Goal: Transaction & Acquisition: Obtain resource

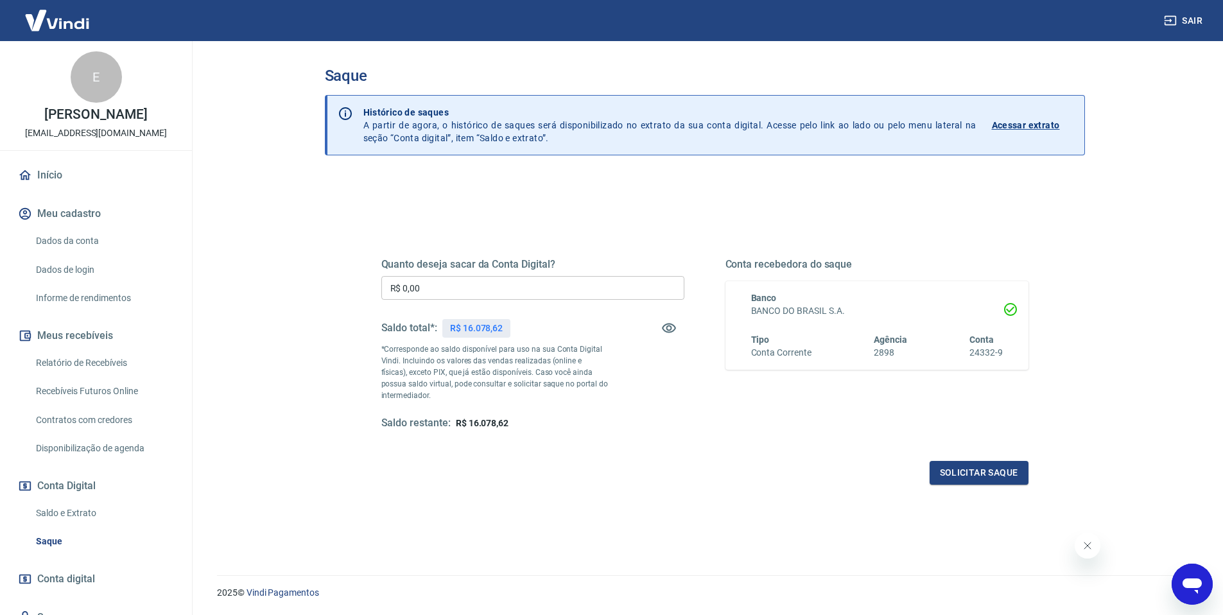
click at [452, 285] on input "R$ 0,00" at bounding box center [532, 288] width 303 height 24
click at [434, 286] on input "R$ 16.078,00" at bounding box center [532, 288] width 303 height 24
type input "R$ 16.078,00"
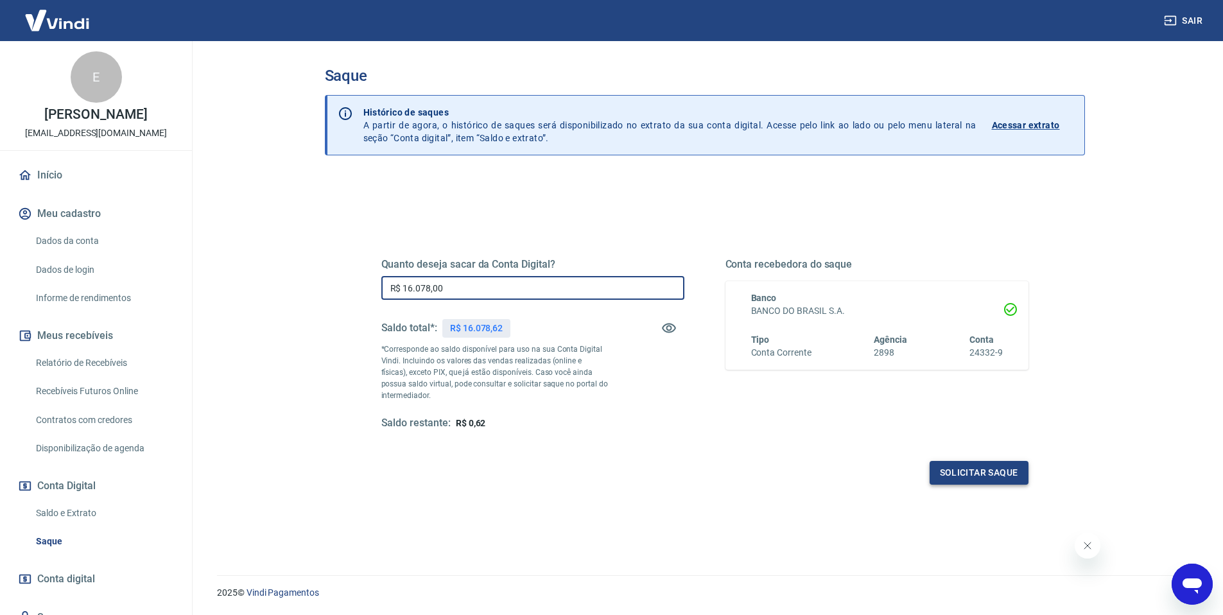
click at [963, 473] on button "Solicitar saque" at bounding box center [979, 473] width 99 height 24
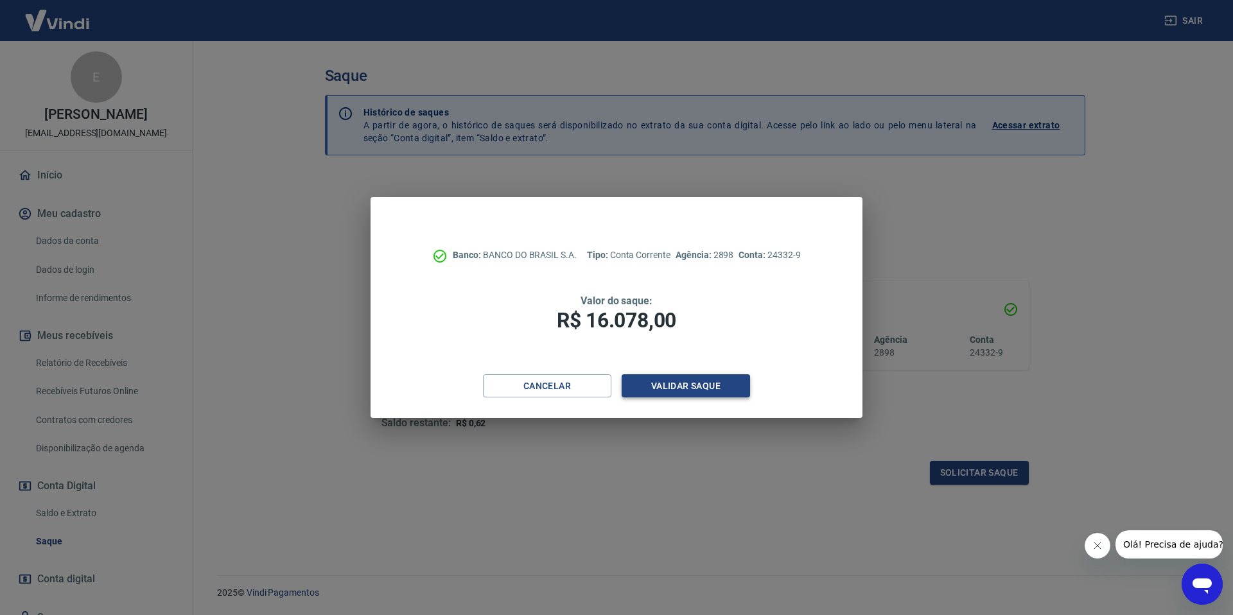
click at [684, 388] on button "Validar saque" at bounding box center [686, 386] width 128 height 24
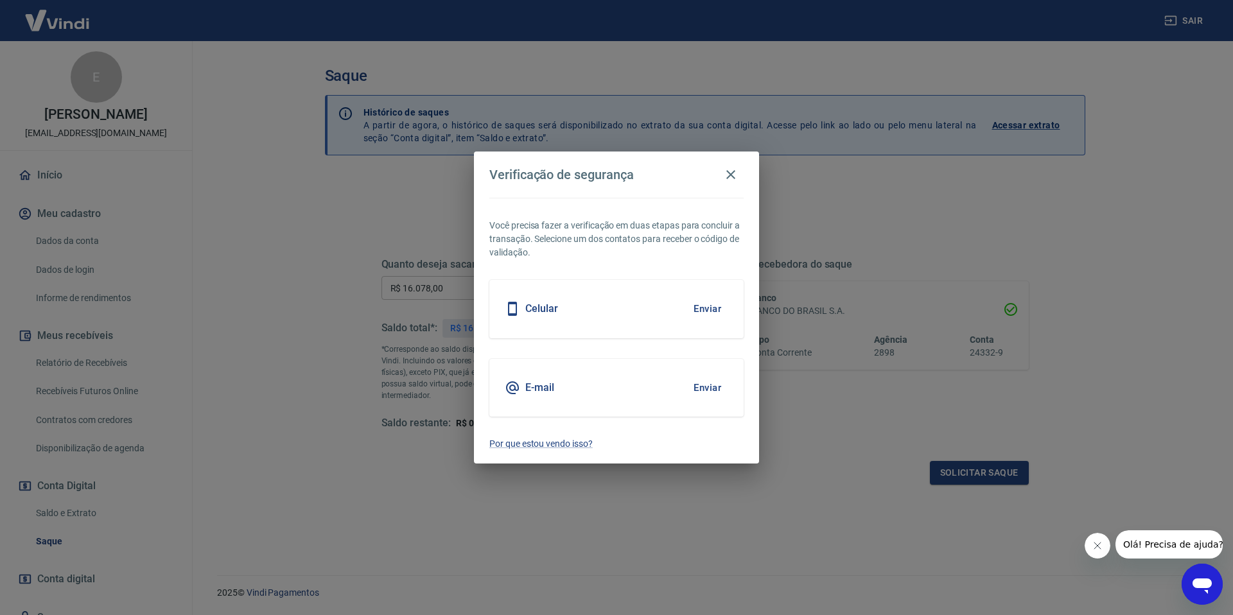
click at [701, 308] on button "Enviar" at bounding box center [708, 308] width 42 height 27
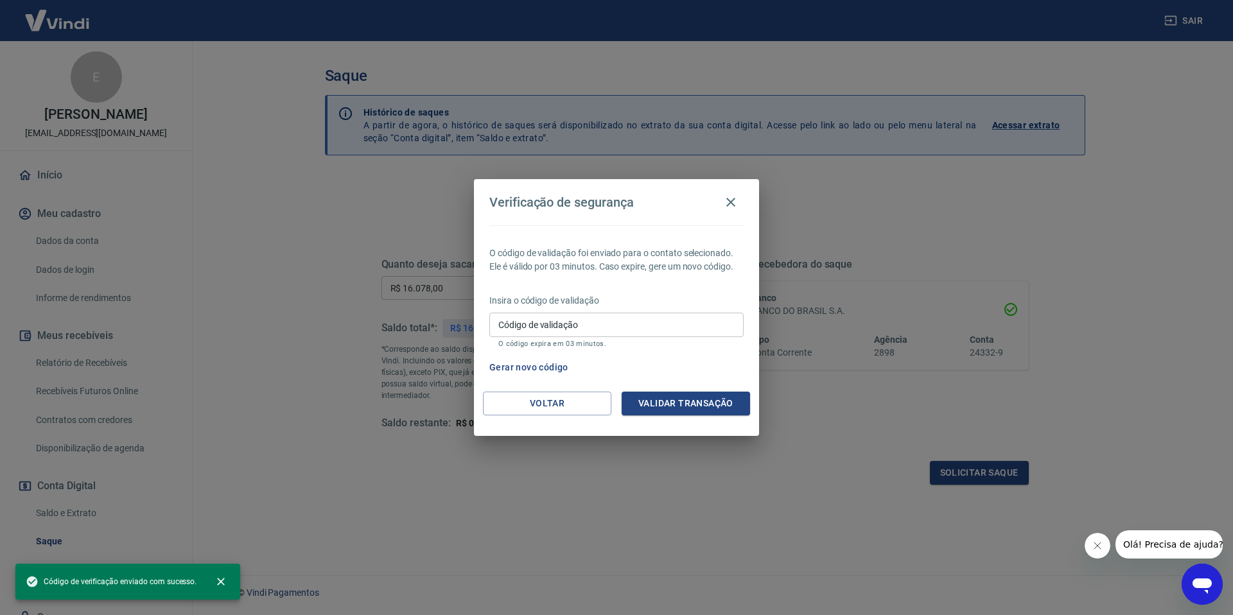
click at [597, 320] on input "Código de validação" at bounding box center [616, 325] width 254 height 24
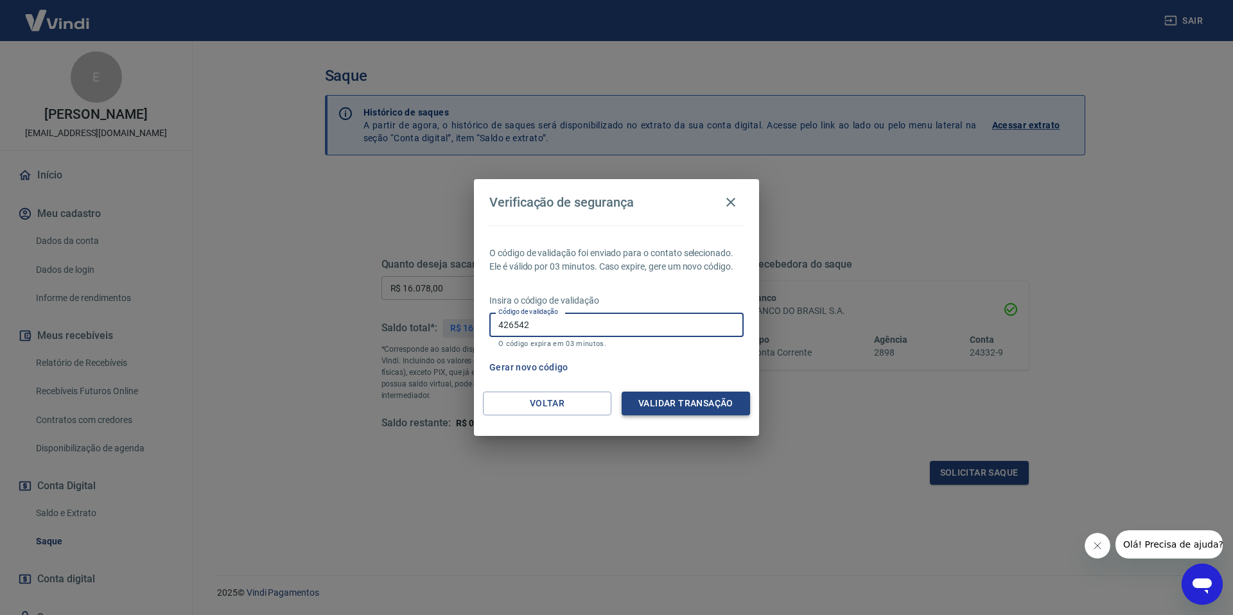
type input "426542"
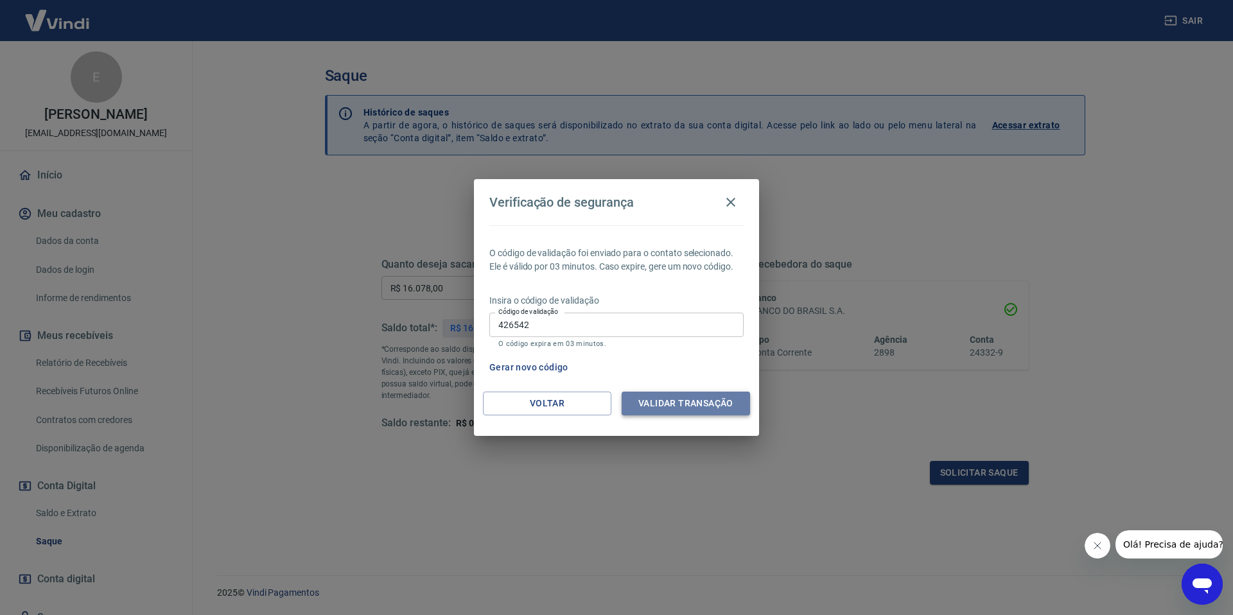
click at [664, 405] on button "Validar transação" at bounding box center [686, 404] width 128 height 24
click at [610, 326] on input "426542" at bounding box center [616, 325] width 254 height 24
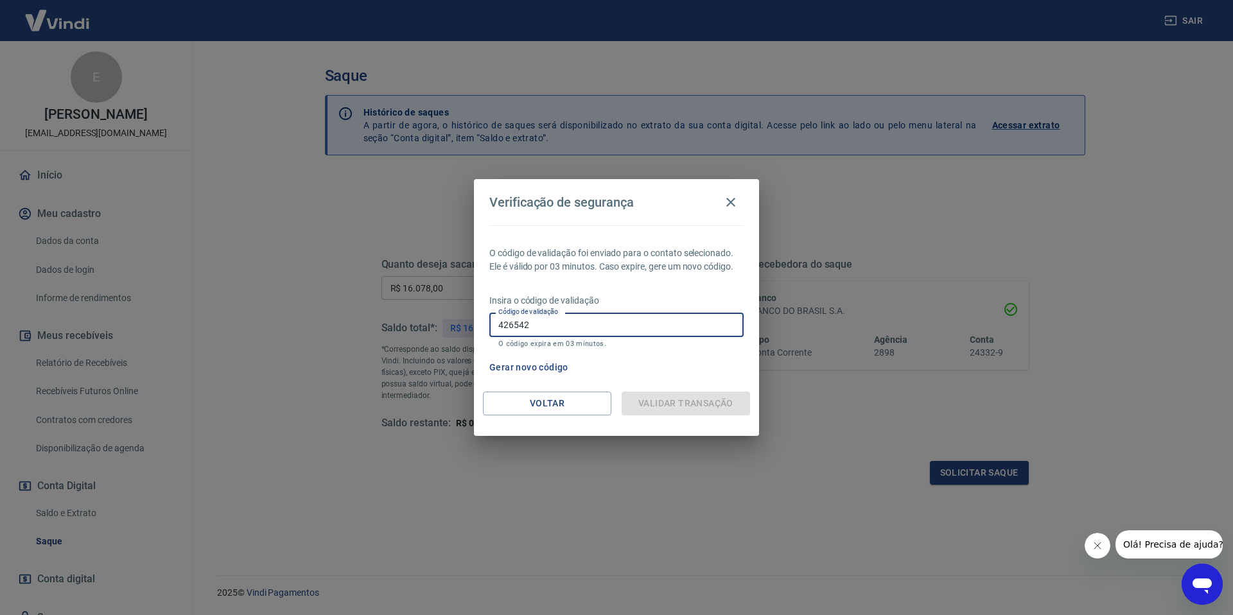
click at [661, 400] on div "Validar transação" at bounding box center [686, 404] width 128 height 24
click at [551, 335] on input "426542" at bounding box center [616, 325] width 254 height 24
click at [726, 202] on icon "button" at bounding box center [730, 202] width 15 height 15
click at [733, 203] on icon "button" at bounding box center [730, 202] width 15 height 15
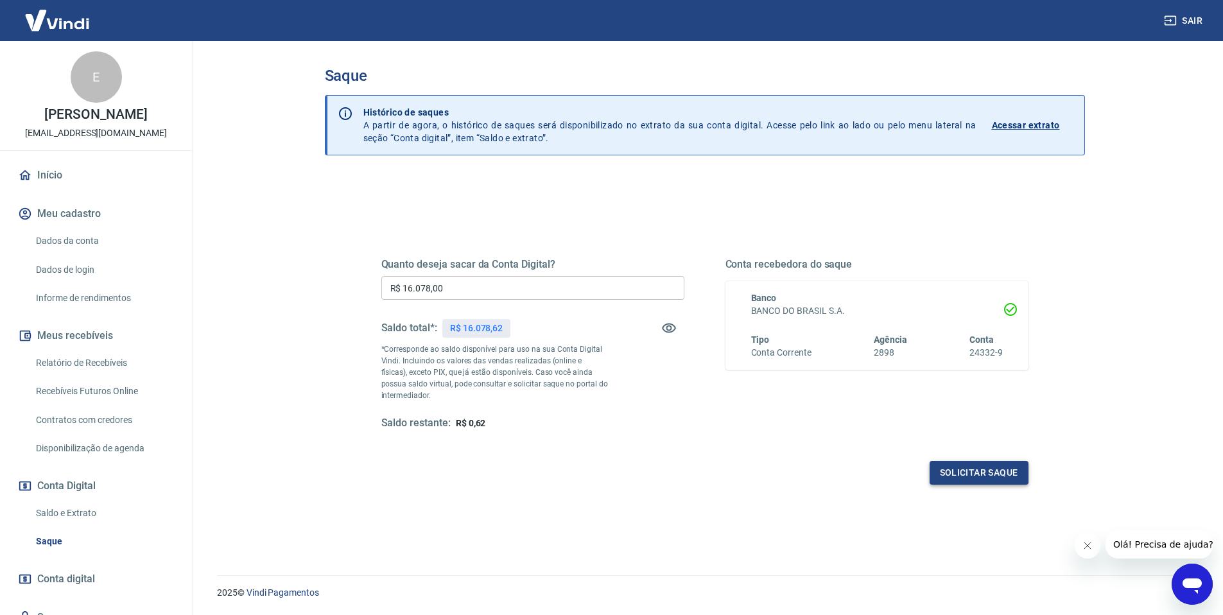
click at [963, 479] on button "Solicitar saque" at bounding box center [979, 473] width 99 height 24
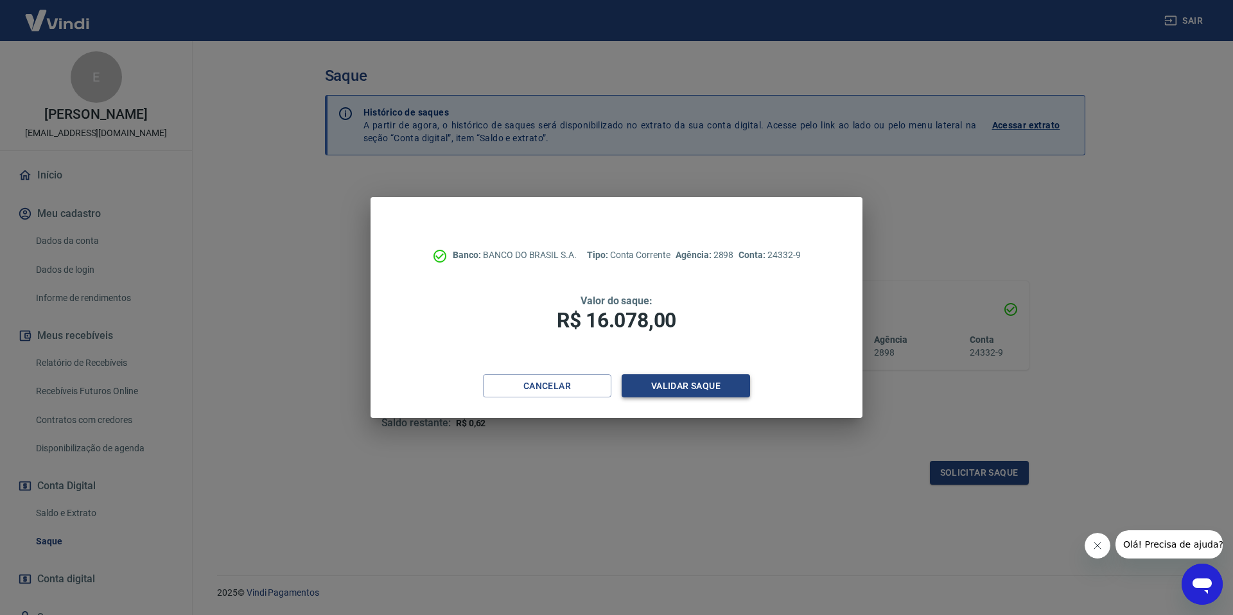
click at [690, 392] on button "Validar saque" at bounding box center [686, 386] width 128 height 24
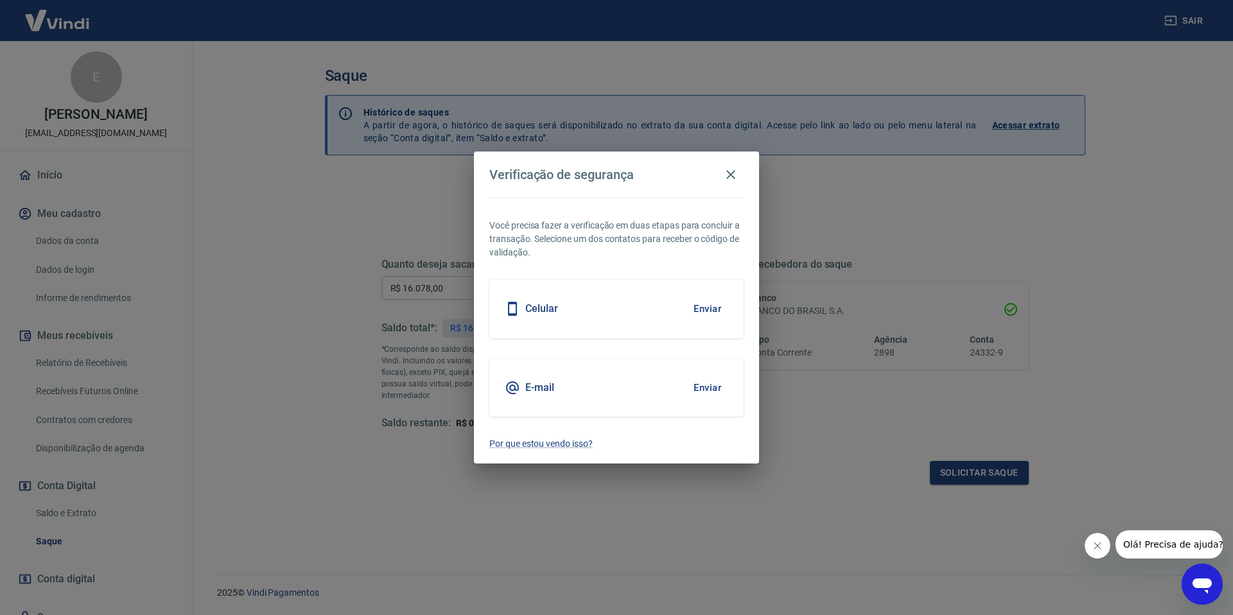
click at [701, 310] on button "Enviar" at bounding box center [708, 308] width 42 height 27
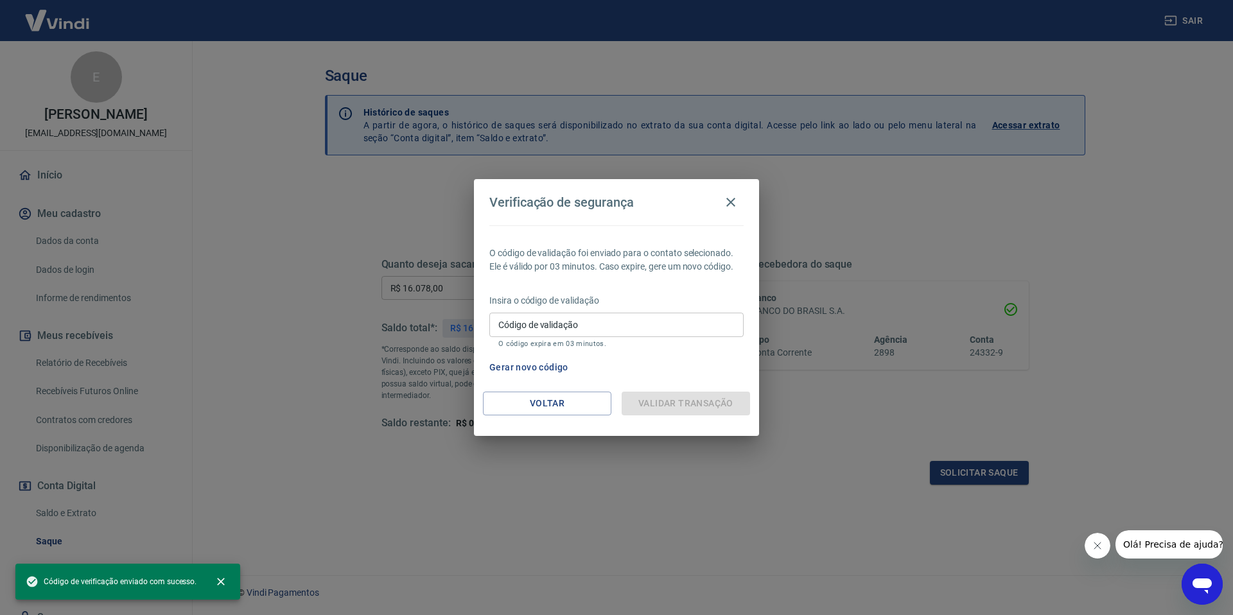
click at [599, 329] on input "Código de validação" at bounding box center [616, 325] width 254 height 24
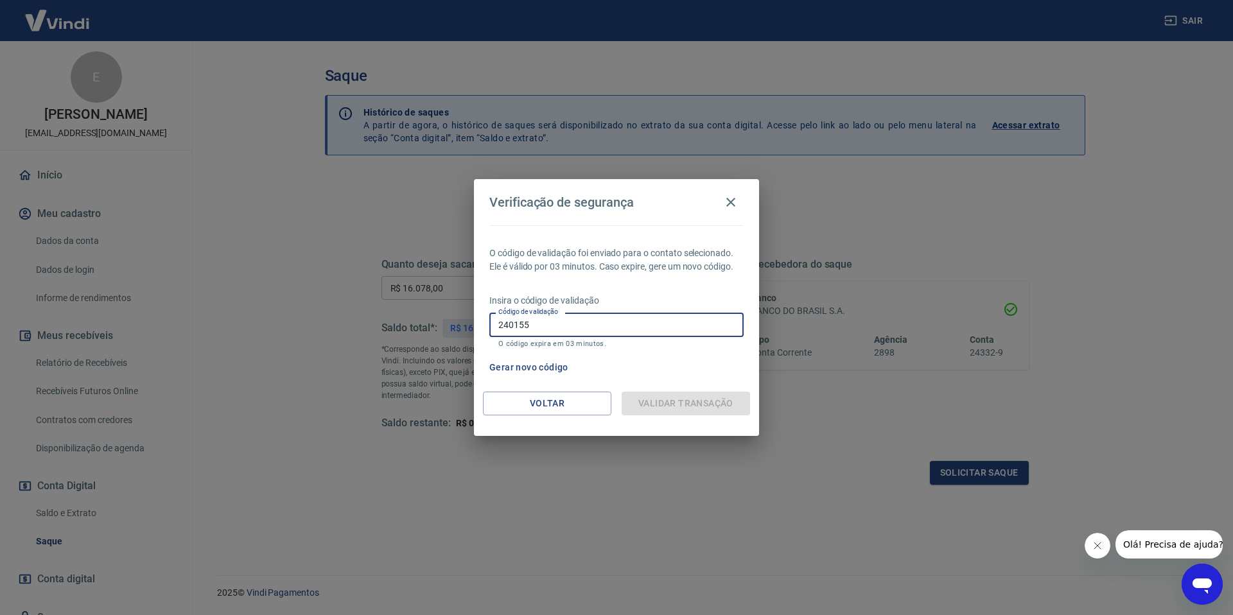
type input "240155"
click at [633, 369] on div "Gerar novo código" at bounding box center [613, 368] width 259 height 24
click at [700, 407] on div "Validar transação" at bounding box center [686, 404] width 128 height 24
click at [699, 407] on div "Validar transação" at bounding box center [686, 404] width 128 height 24
click at [625, 328] on input "240155" at bounding box center [616, 325] width 254 height 24
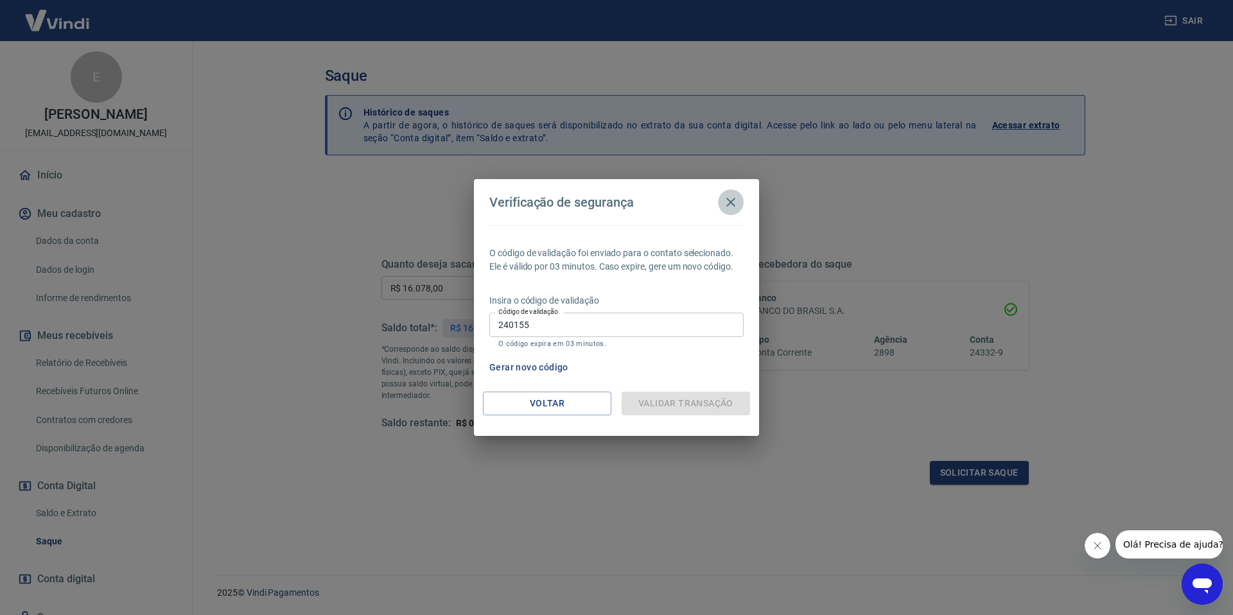
click at [736, 197] on icon "button" at bounding box center [730, 202] width 15 height 15
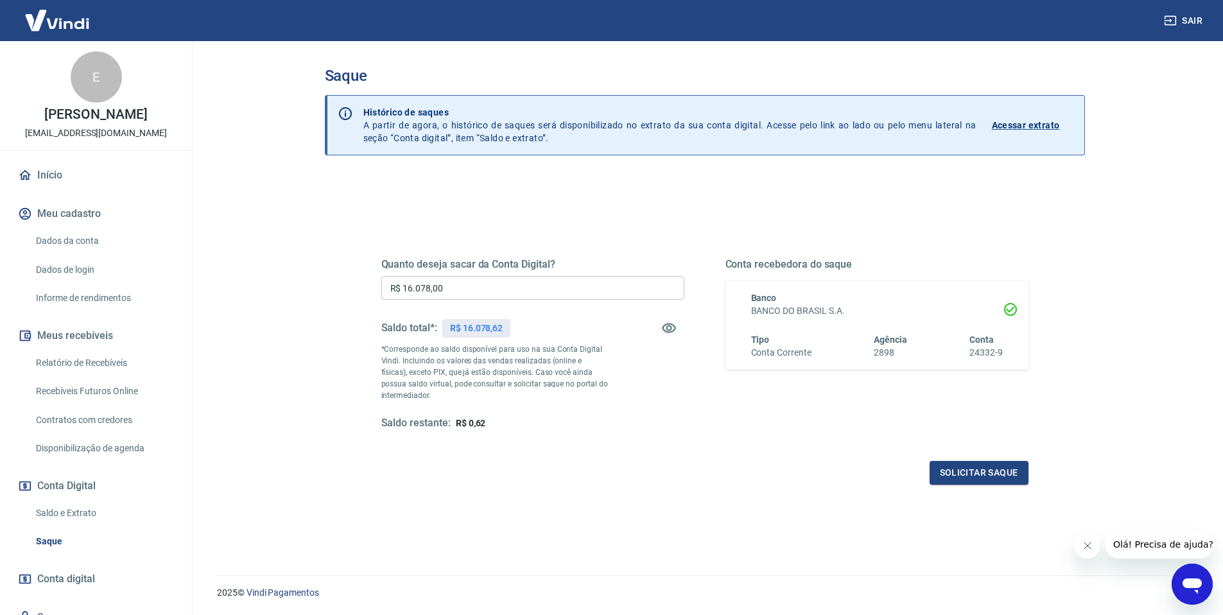
click at [614, 419] on div "Saldo restante: R$ 0,62" at bounding box center [532, 423] width 303 height 13
click at [49, 171] on link "Início" at bounding box center [95, 175] width 161 height 28
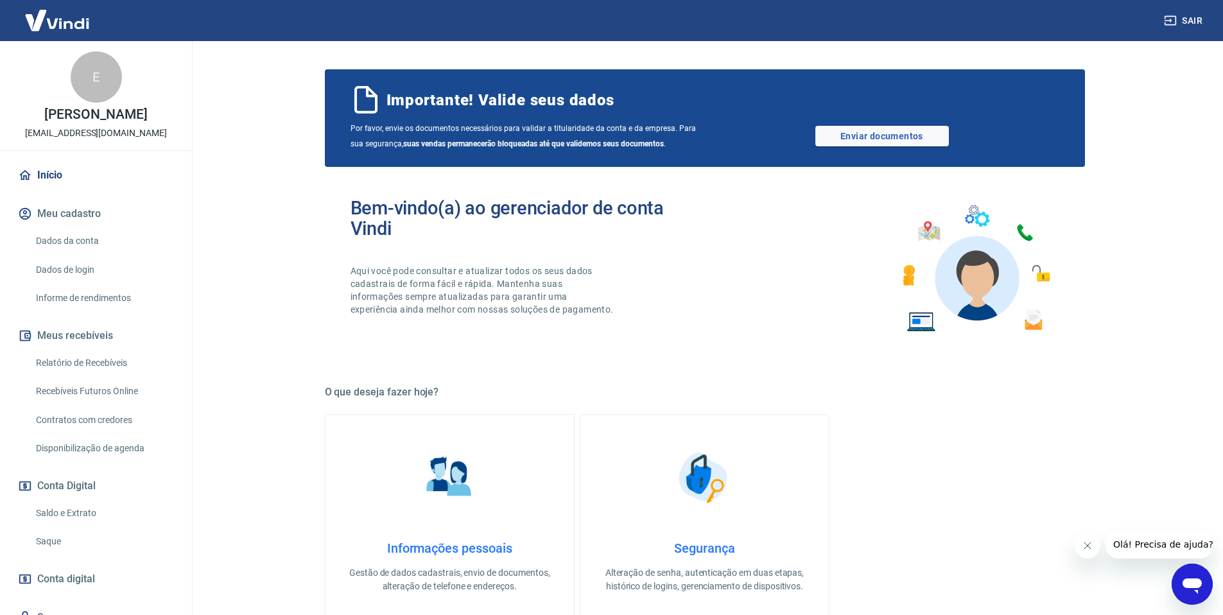
scroll to position [55, 0]
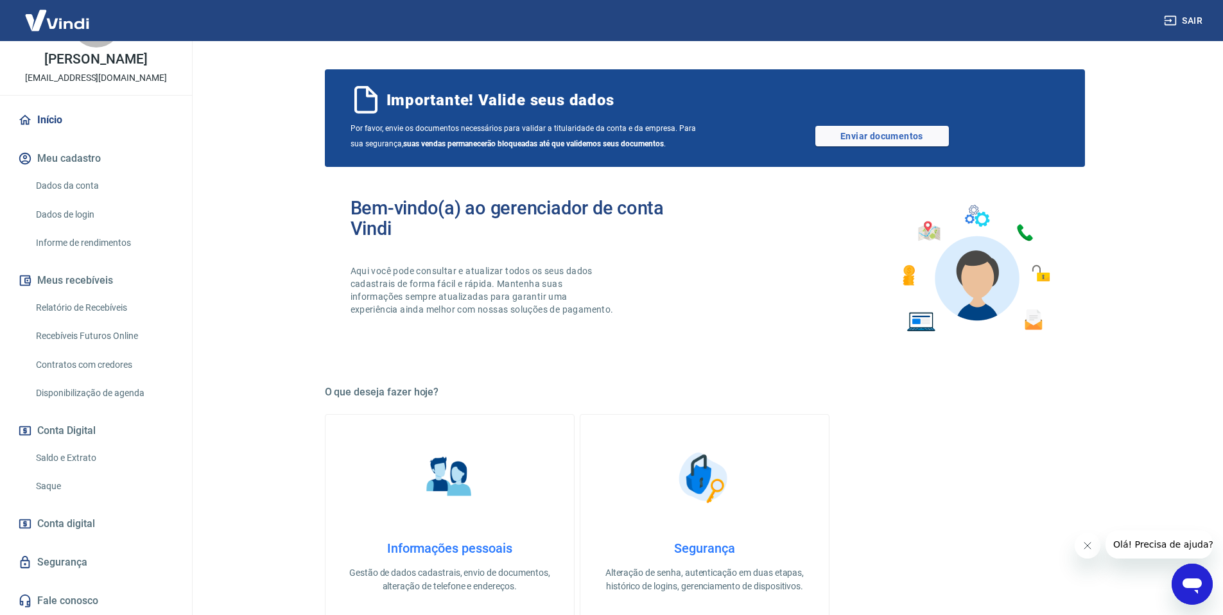
click at [66, 462] on link "Saldo e Extrato" at bounding box center [104, 458] width 146 height 26
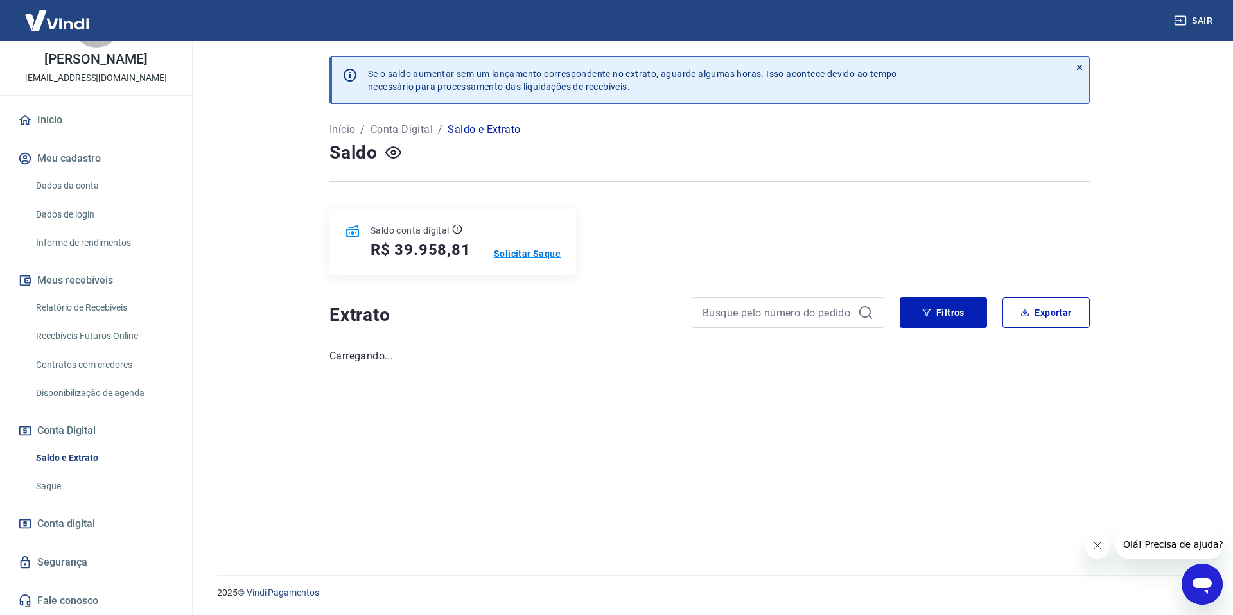
click at [516, 256] on p "Solicitar Saque" at bounding box center [527, 253] width 67 height 13
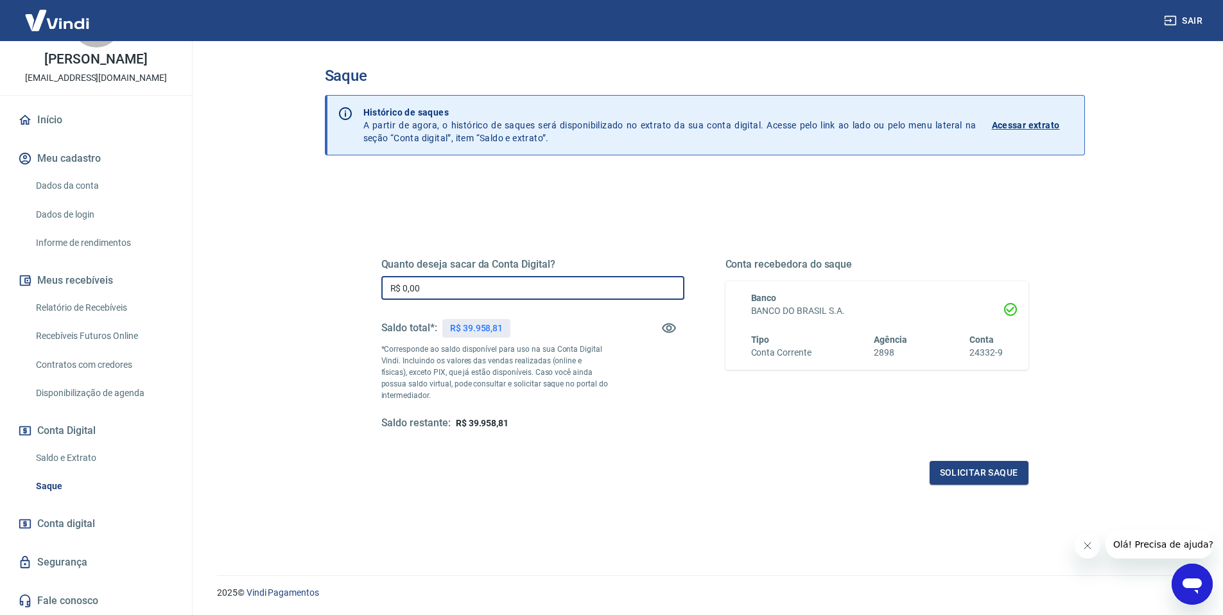
click at [517, 293] on input "R$ 0,00" at bounding box center [532, 288] width 303 height 24
type input "R$ 399,58"
click at [965, 478] on button "Solicitar saque" at bounding box center [979, 473] width 99 height 24
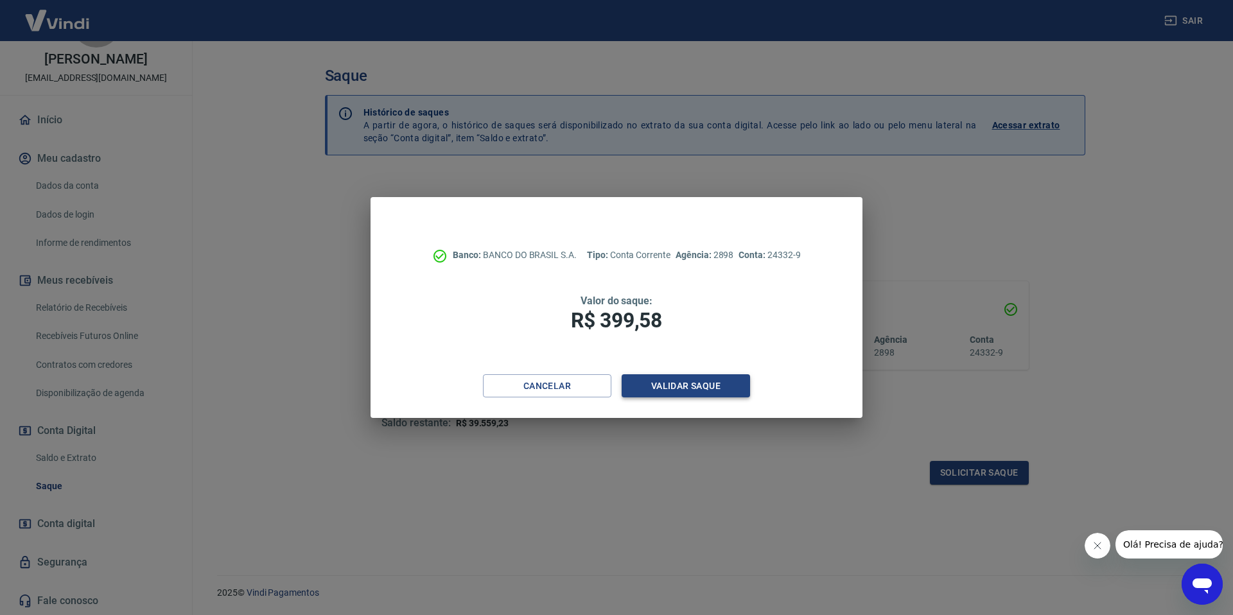
click at [696, 384] on button "Validar saque" at bounding box center [686, 386] width 128 height 24
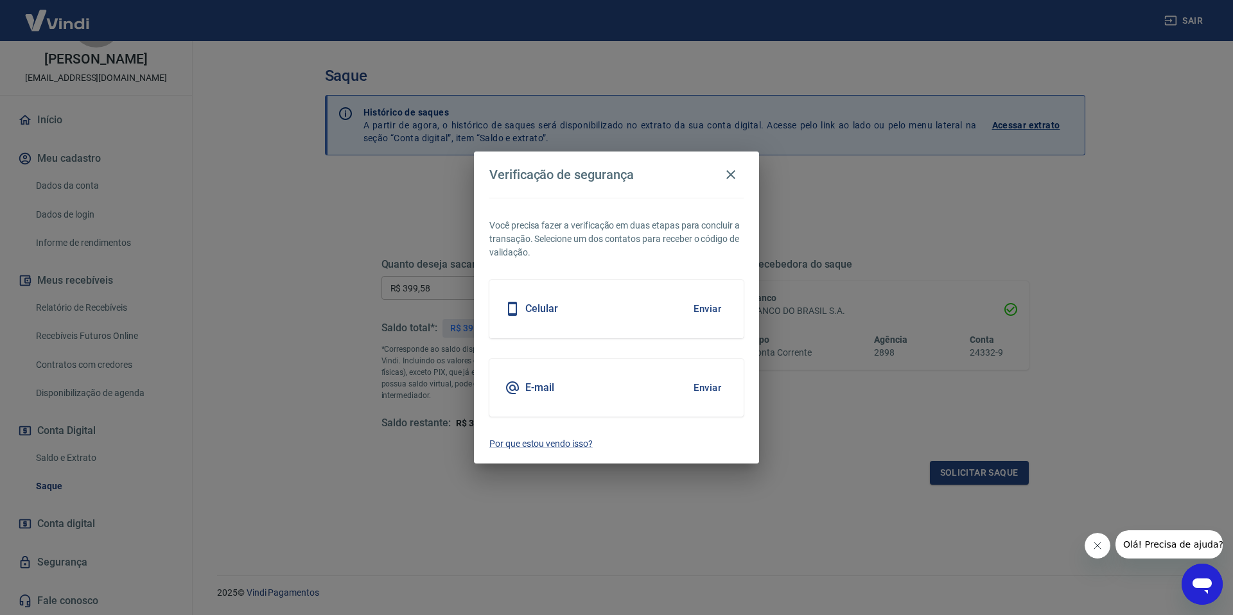
click at [696, 306] on button "Enviar" at bounding box center [708, 308] width 42 height 27
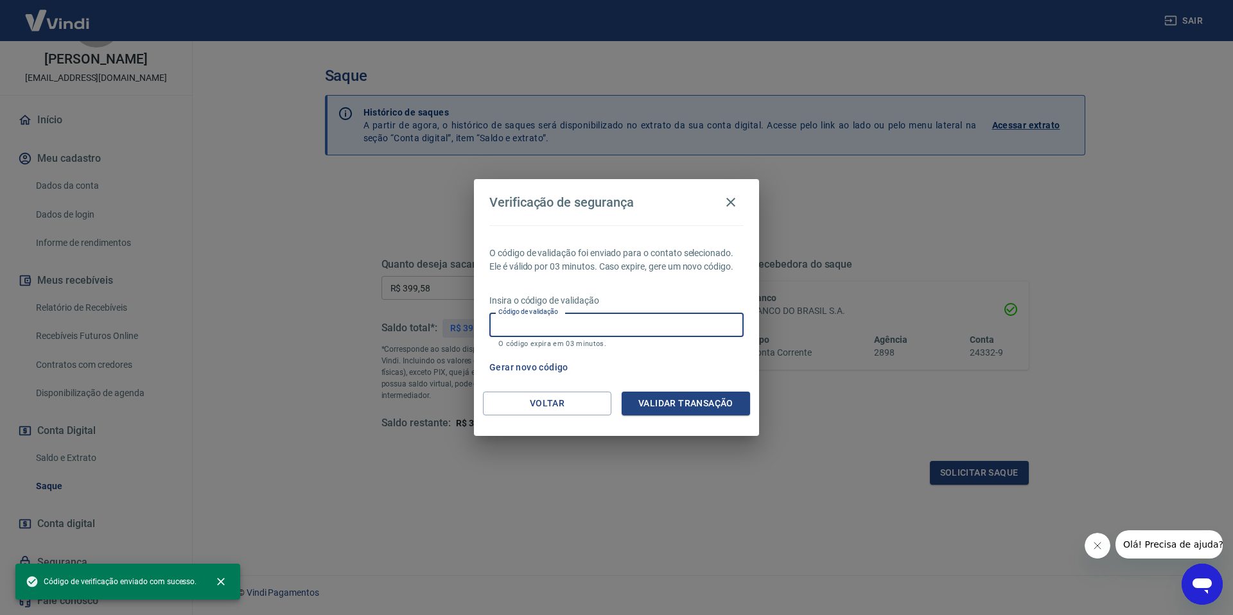
click at [644, 329] on input "Código de validação" at bounding box center [616, 325] width 254 height 24
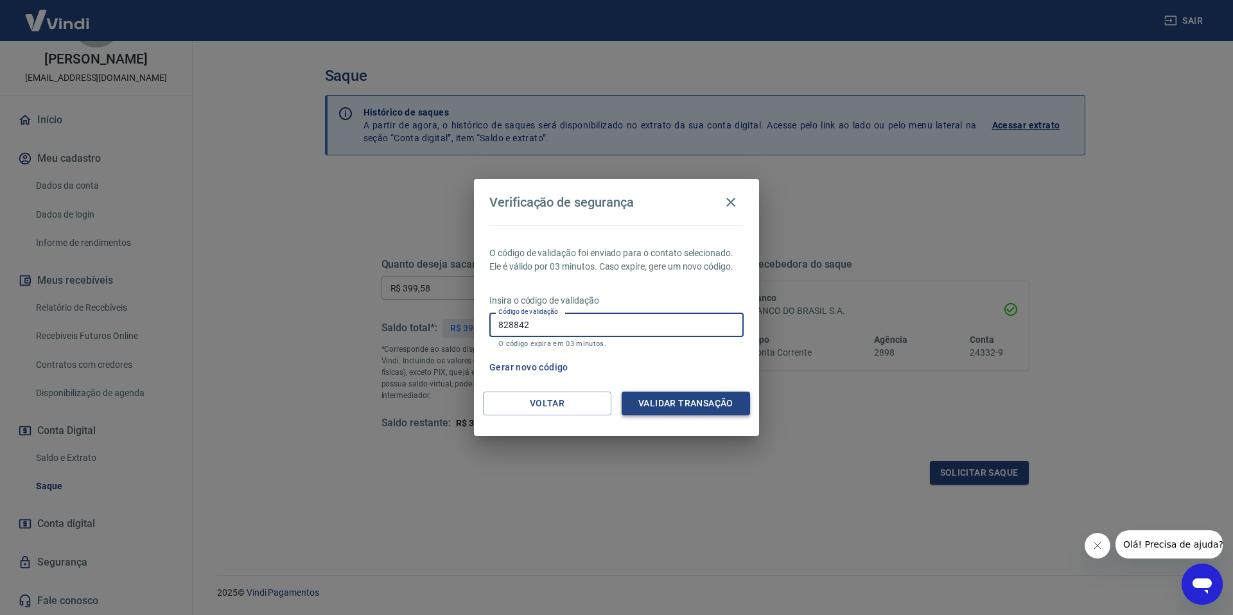
type input "828842"
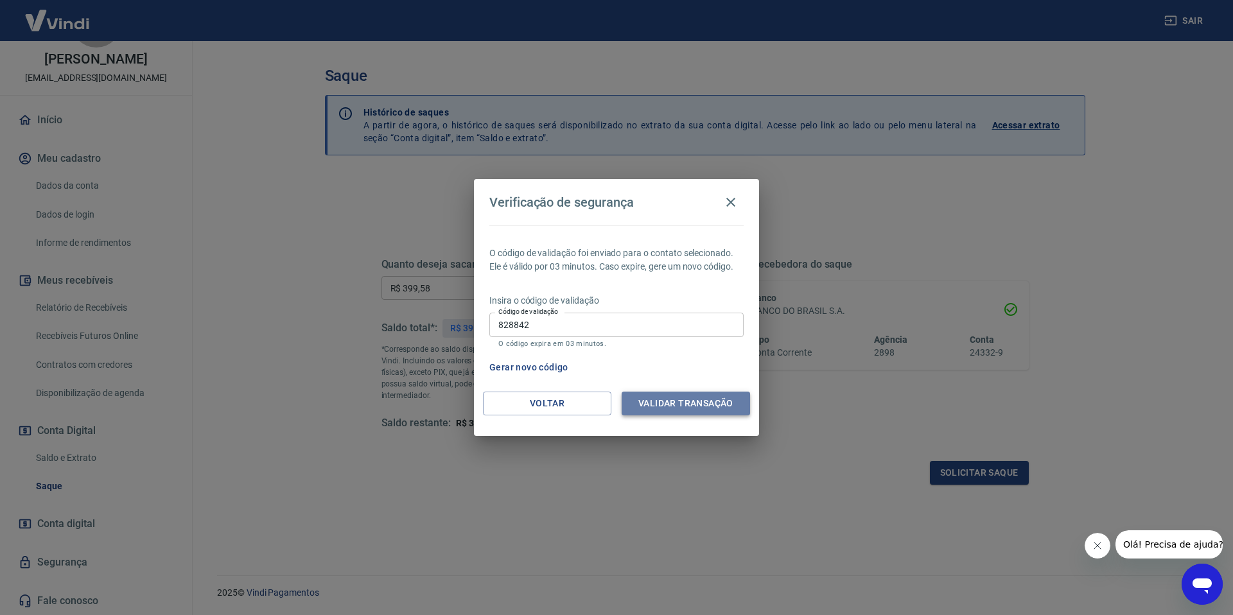
click at [692, 407] on button "Validar transação" at bounding box center [686, 404] width 128 height 24
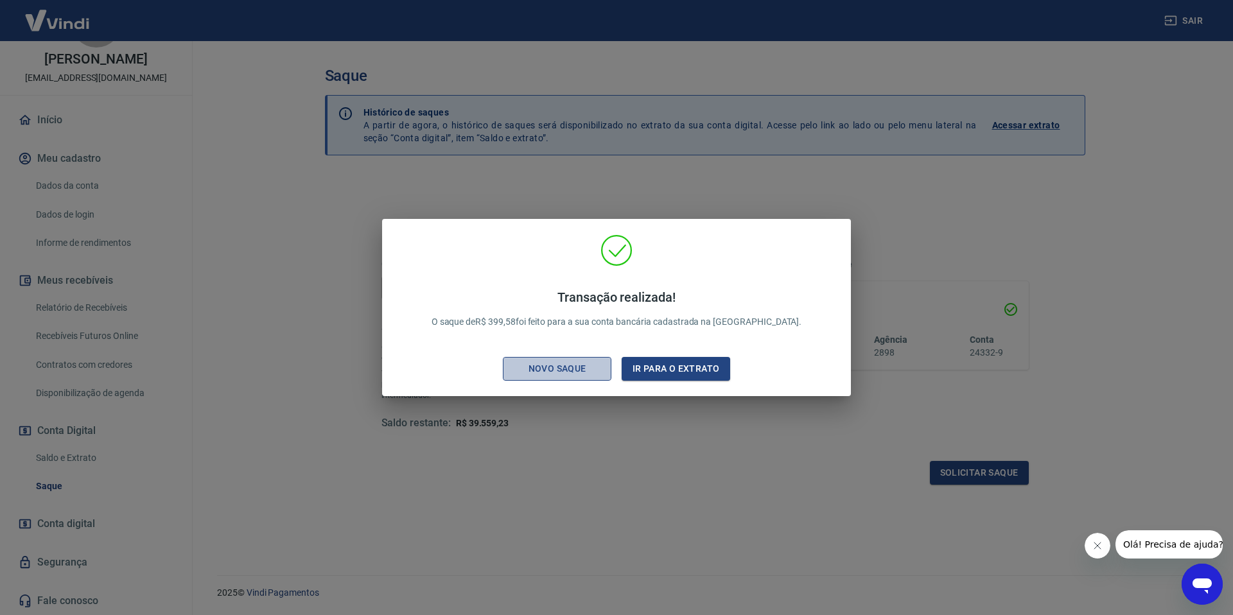
click at [563, 368] on div "Novo saque" at bounding box center [557, 369] width 89 height 16
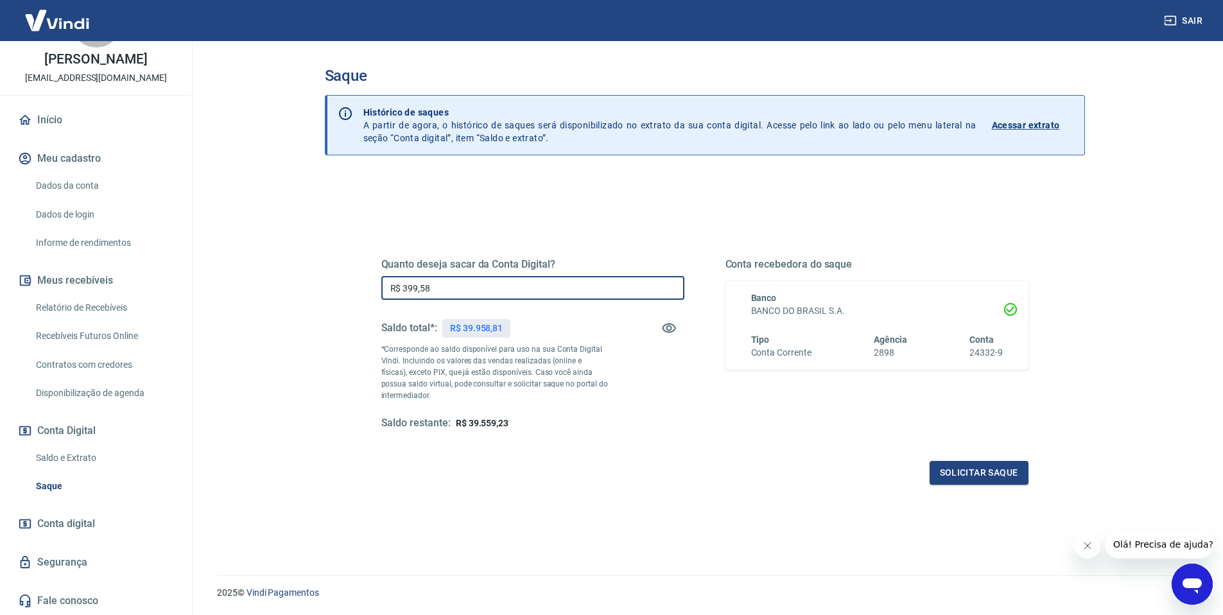
click at [474, 285] on input "R$ 399,58" at bounding box center [532, 288] width 303 height 24
type input "R$ 39.958,00"
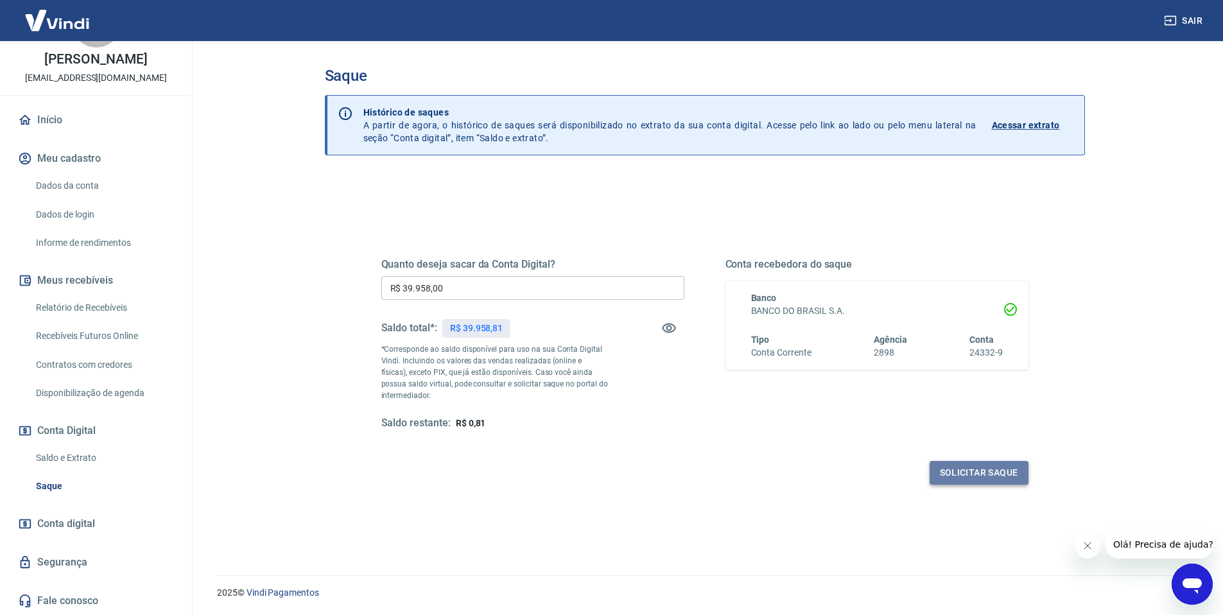
click at [985, 478] on button "Solicitar saque" at bounding box center [979, 473] width 99 height 24
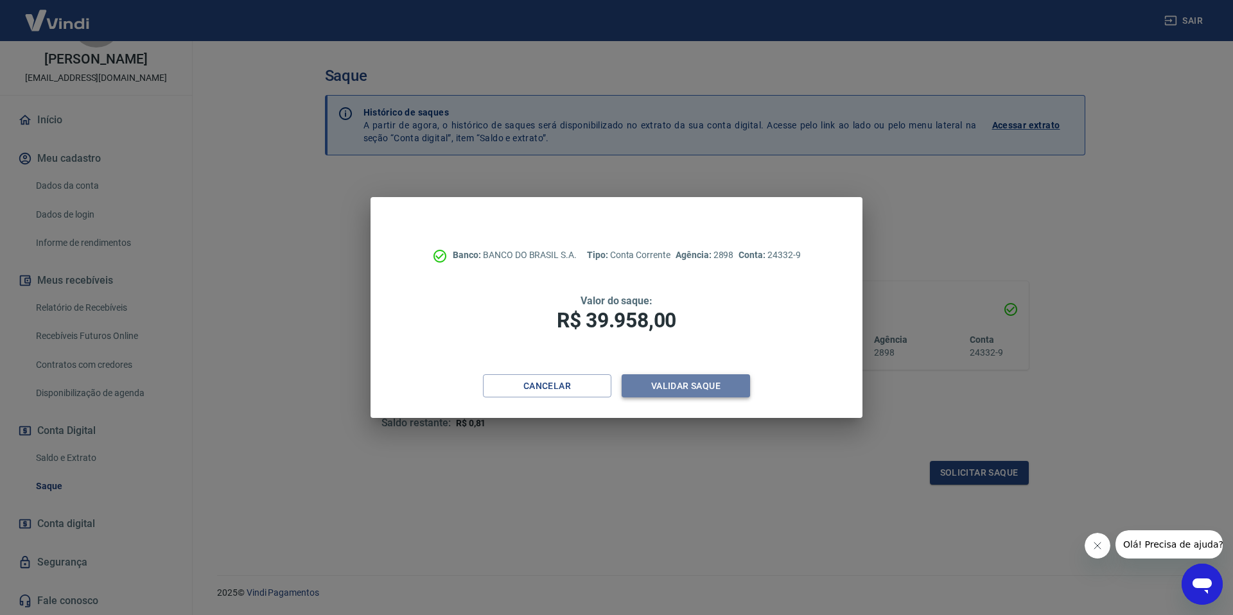
click at [698, 389] on button "Validar saque" at bounding box center [686, 386] width 128 height 24
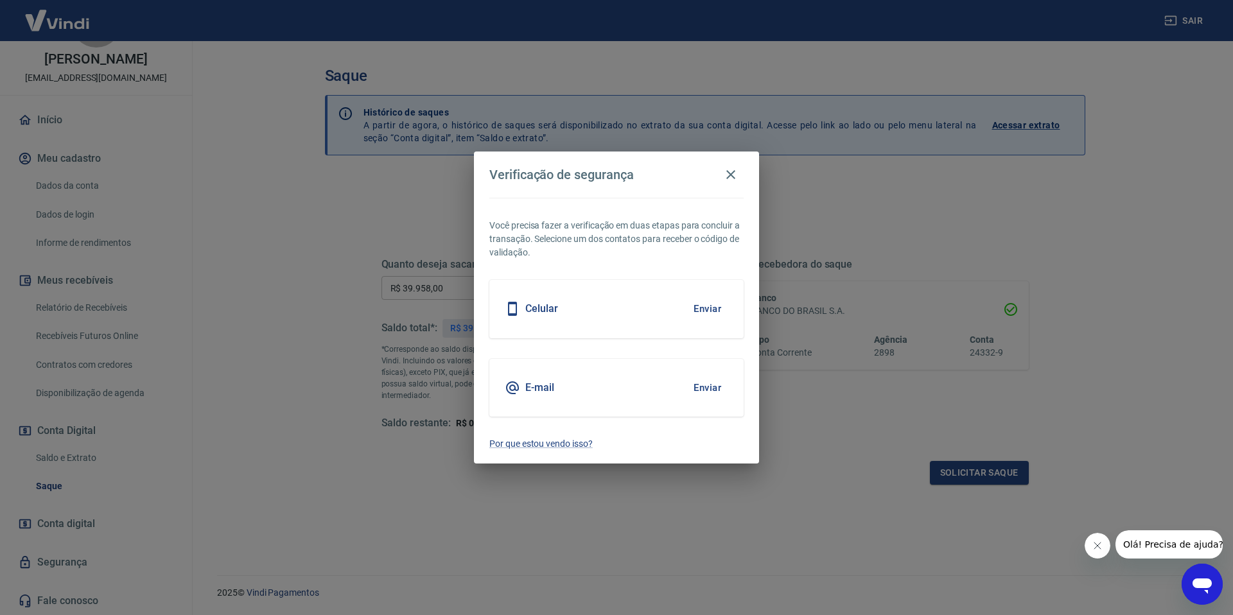
click at [706, 309] on button "Enviar" at bounding box center [708, 308] width 42 height 27
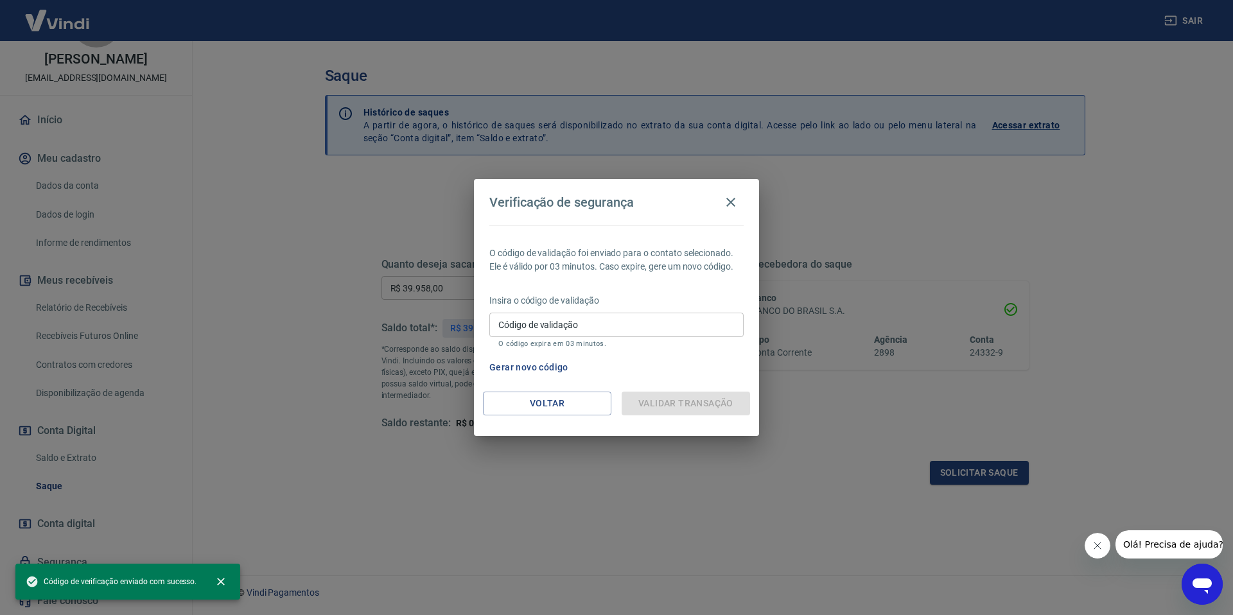
click at [645, 322] on input "Código de validação" at bounding box center [616, 325] width 254 height 24
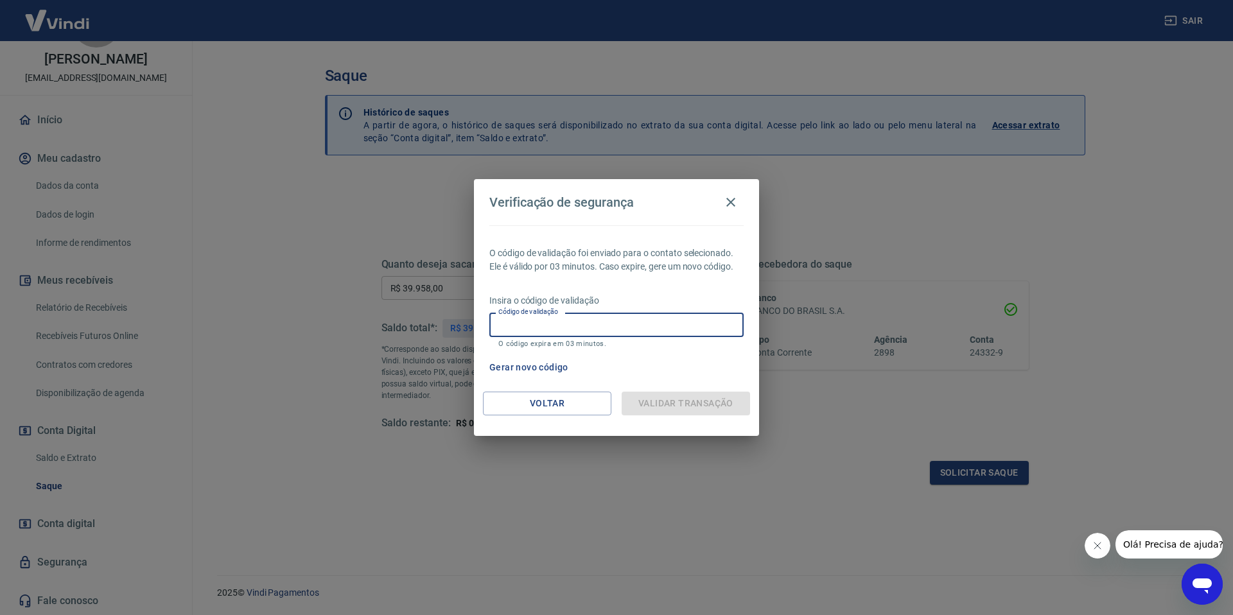
click at [645, 322] on input "Código de validação" at bounding box center [616, 325] width 254 height 24
type input "694039"
click at [649, 359] on div "Gerar novo código" at bounding box center [613, 368] width 259 height 24
click at [679, 412] on div "Validar transação" at bounding box center [686, 404] width 128 height 24
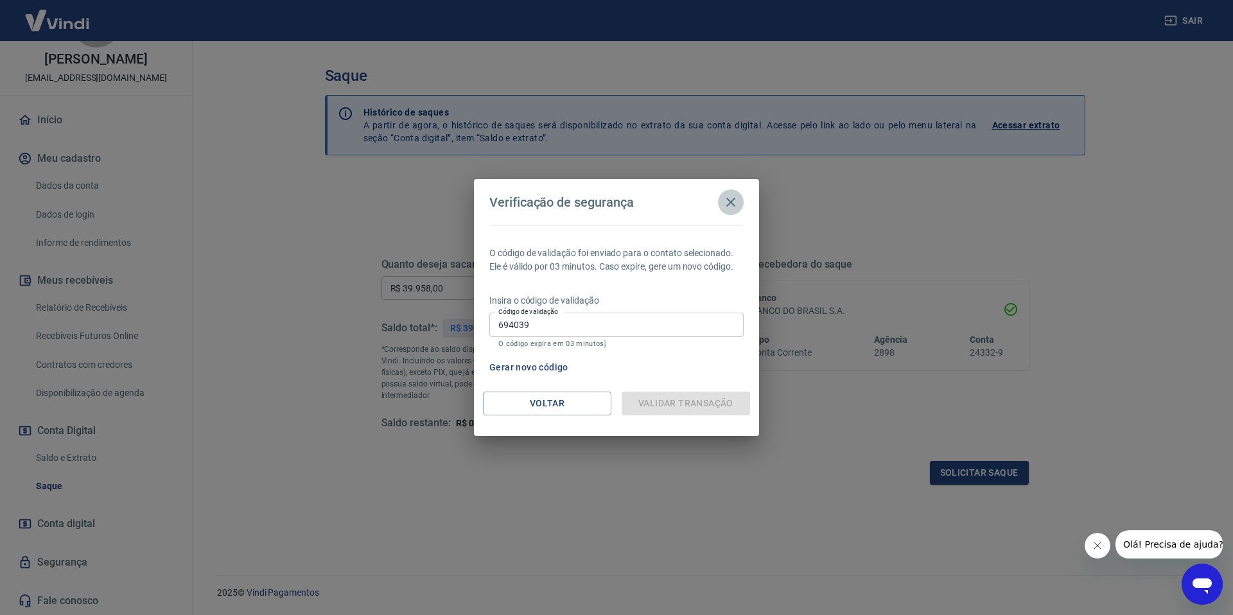
click at [726, 204] on icon "button" at bounding box center [730, 202] width 15 height 15
